Goal: Transaction & Acquisition: Subscribe to service/newsletter

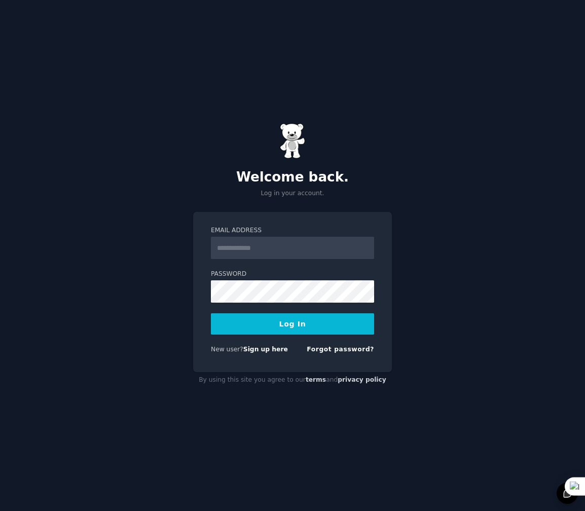
click at [245, 251] on input "Email Address" at bounding box center [292, 248] width 163 height 22
type input "**********"
click at [211, 313] on button "Log In" at bounding box center [292, 323] width 163 height 21
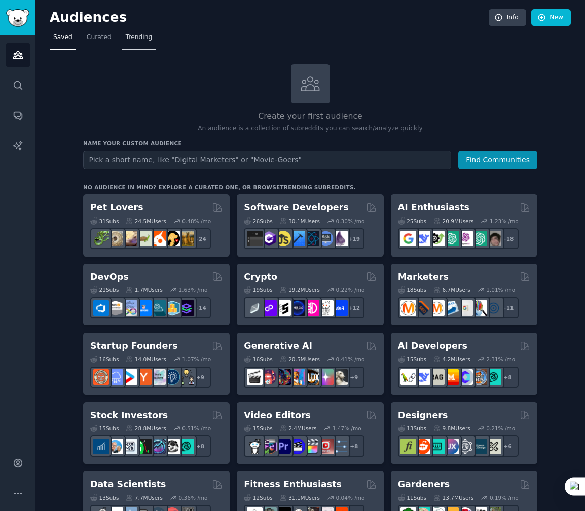
click at [134, 36] on span "Trending" at bounding box center [139, 37] width 26 height 9
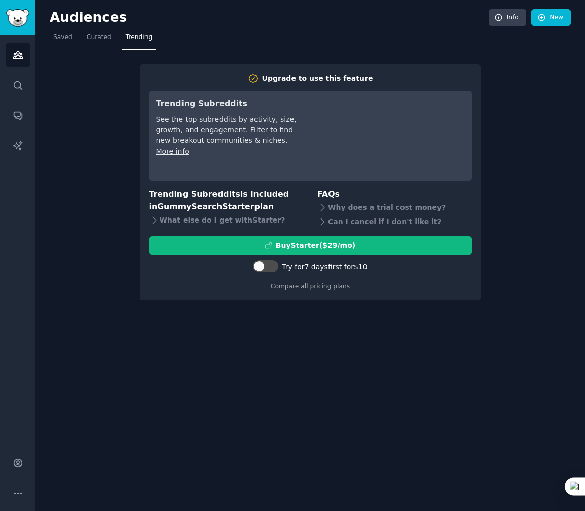
click at [134, 36] on span "Trending" at bounding box center [139, 37] width 26 height 9
click at [18, 18] on img "Sidebar" at bounding box center [17, 18] width 23 height 18
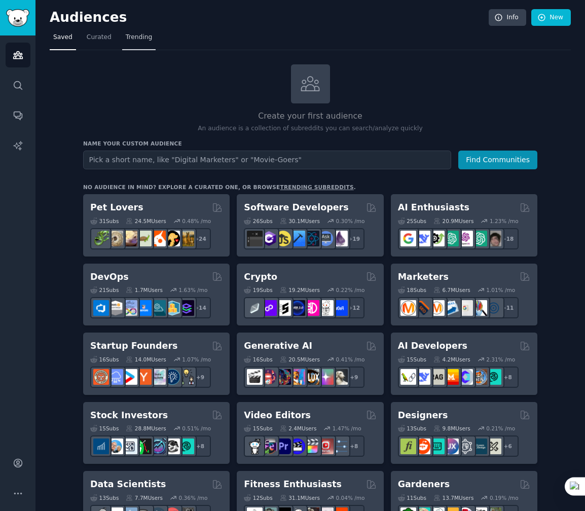
click at [133, 42] on link "Trending" at bounding box center [138, 39] width 33 height 21
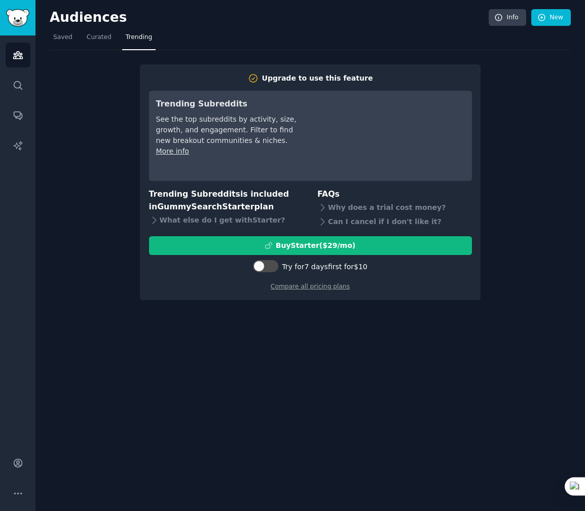
click at [228, 124] on div "See the top subreddits by activity, size, growth, and engagement. Filter to fin…" at bounding box center [227, 130] width 142 height 32
click at [222, 125] on div "See the top subreddits by activity, size, growth, and engagement. Filter to fin…" at bounding box center [227, 130] width 142 height 32
click at [316, 287] on link "Compare all pricing plans" at bounding box center [310, 286] width 79 height 7
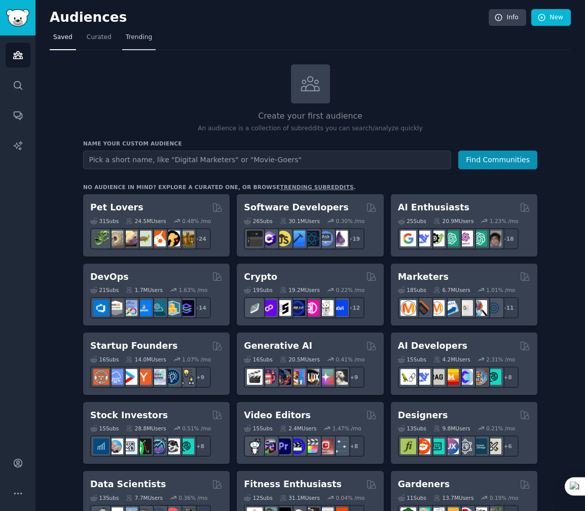
click at [129, 40] on span "Trending" at bounding box center [139, 37] width 26 height 9
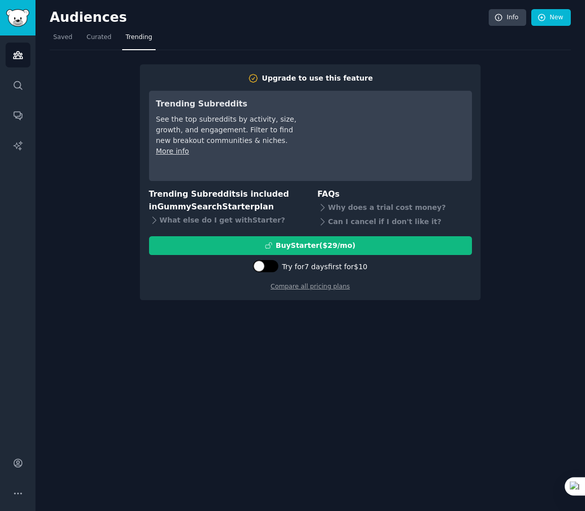
click at [261, 267] on div at bounding box center [258, 265] width 11 height 11
checkbox input "true"
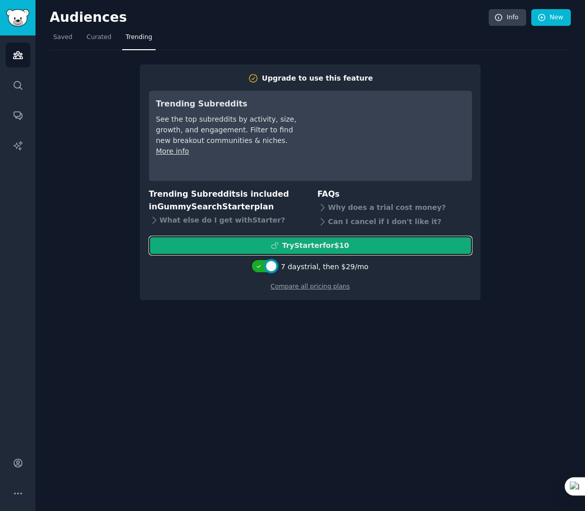
click at [312, 241] on div "Try Starter for $10" at bounding box center [315, 245] width 67 height 11
click at [320, 237] on button "Try Starter for $10" at bounding box center [310, 245] width 323 height 19
